Goal: Navigation & Orientation: Understand site structure

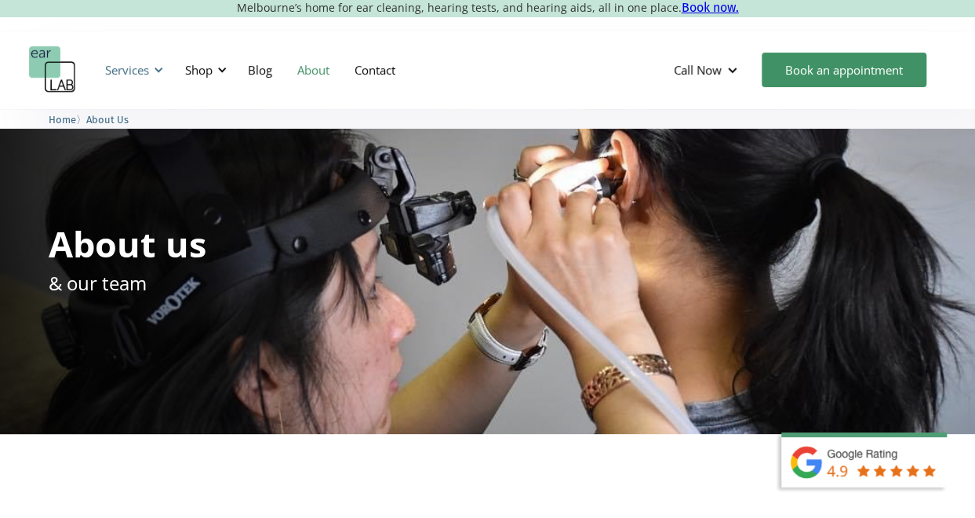
click at [156, 75] on div "Services" at bounding box center [132, 69] width 72 height 47
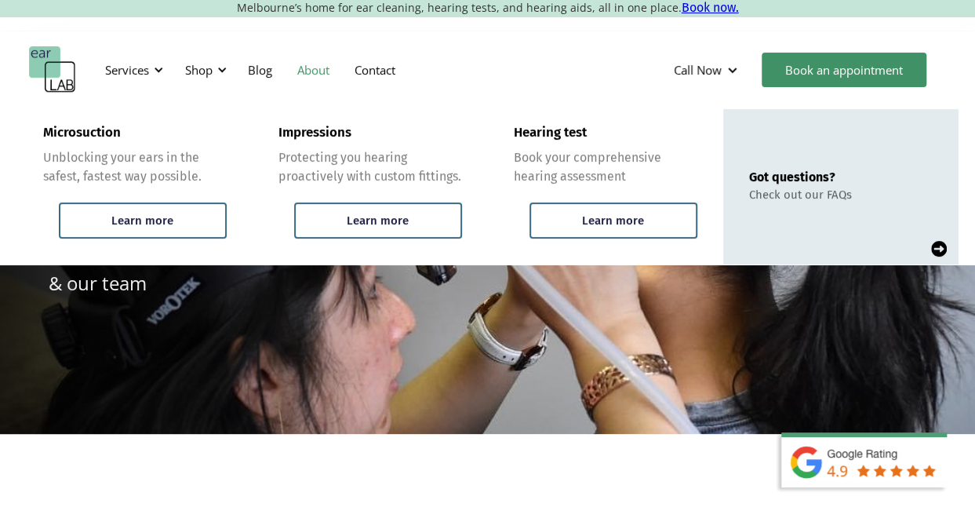
click at [498, 39] on div "Services Microsuction Unblocking your ears in the safest, fastest way possible.…" at bounding box center [487, 70] width 975 height 78
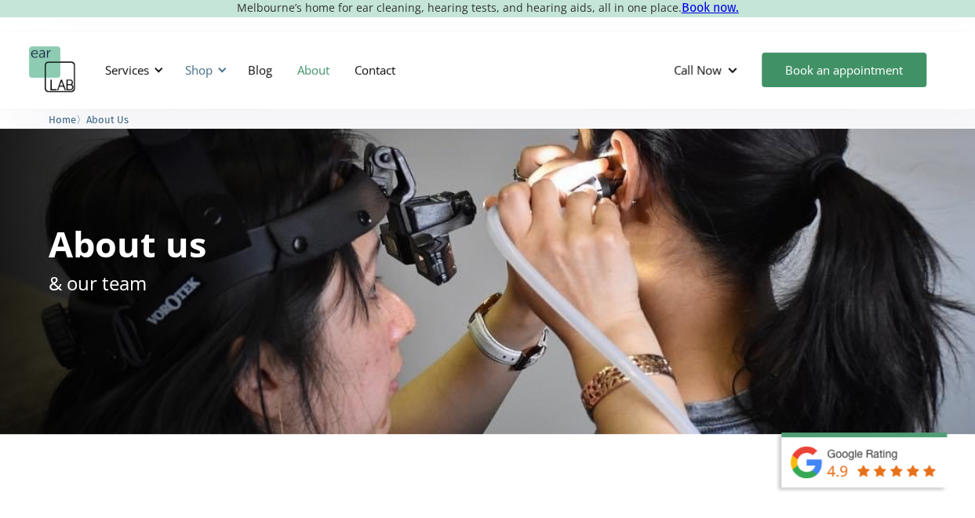
click at [195, 78] on div "Shop" at bounding box center [204, 69] width 56 height 47
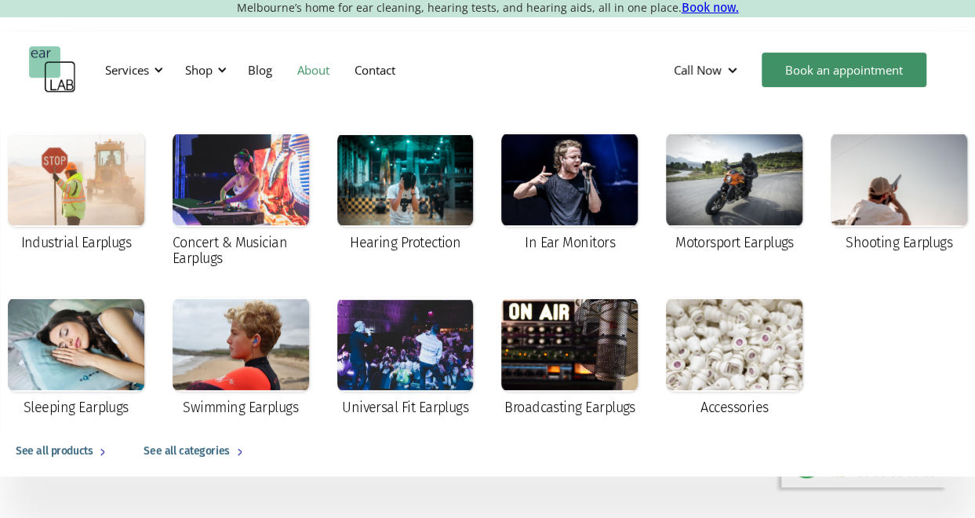
click at [71, 71] on img "home" at bounding box center [52, 69] width 47 height 47
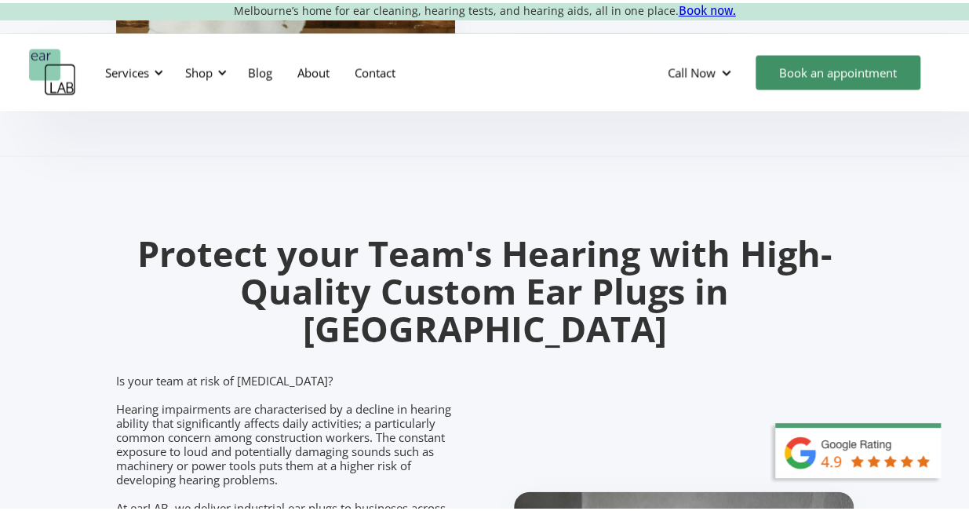
scroll to position [1573, 0]
